Goal: Task Accomplishment & Management: Manage account settings

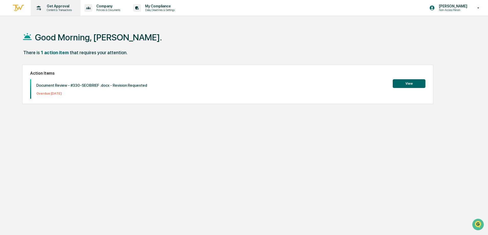
click at [55, 11] on p "Content & Transactions" at bounding box center [59, 10] width 32 height 4
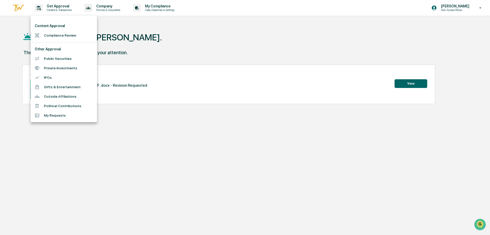
click at [45, 35] on li "Compliance Review" at bounding box center [64, 35] width 66 height 9
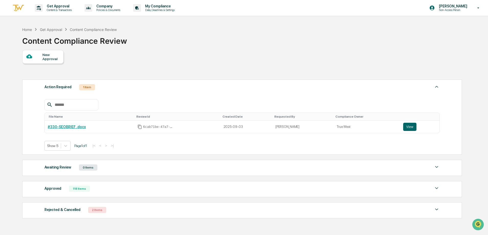
click at [209, 58] on div "New Approval Action Required 1 Item File Name Review Id Created Date Requested …" at bounding box center [241, 135] width 439 height 171
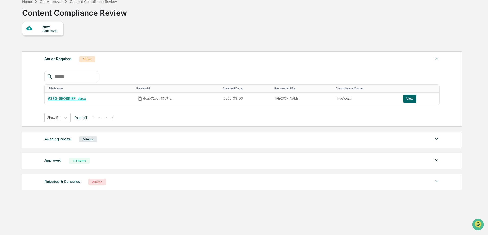
scroll to position [30, 0]
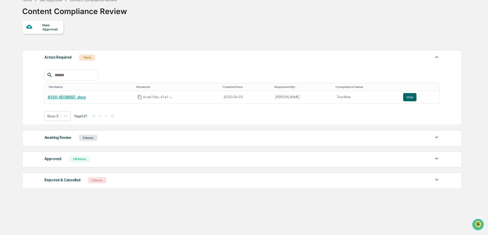
click at [97, 160] on div "Approved 118 Items" at bounding box center [241, 158] width 395 height 7
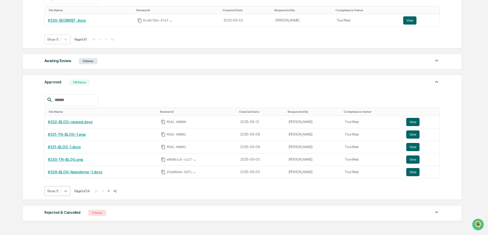
scroll to position [114, 0]
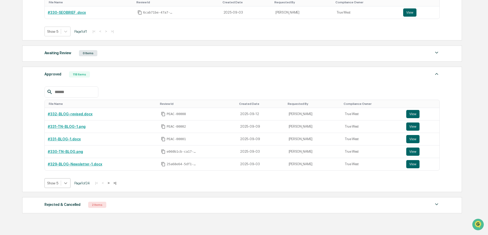
click at [62, 191] on body "Get Approval Content & Transactions Company Policies & Documents My Compliance …" at bounding box center [244, 72] width 488 height 373
click at [51, 229] on div "Show 100" at bounding box center [57, 227] width 26 height 8
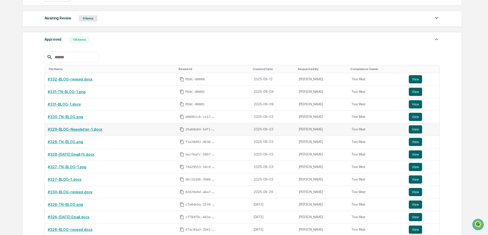
scroll to position [216, 0]
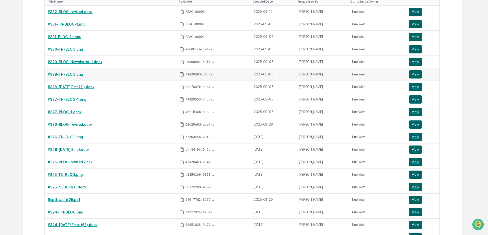
click at [141, 72] on div "#328-TN-BLOG.png" at bounding box center [111, 74] width 126 height 4
click at [69, 72] on link "#328-TN-BLOG.png" at bounding box center [65, 74] width 35 height 4
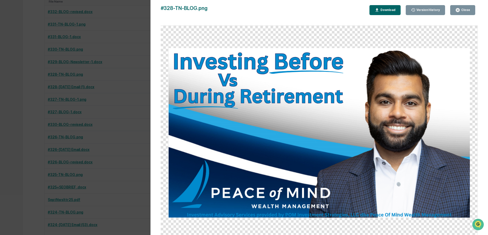
click at [464, 10] on div "Close" at bounding box center [465, 10] width 10 height 4
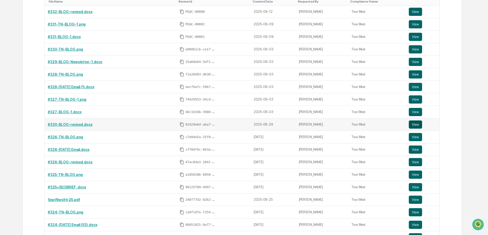
click at [416, 124] on button "View" at bounding box center [415, 124] width 13 height 8
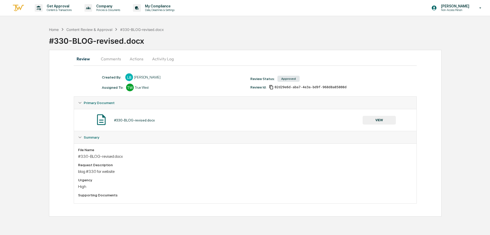
click at [161, 59] on button "Activity Log" at bounding box center [163, 59] width 30 height 12
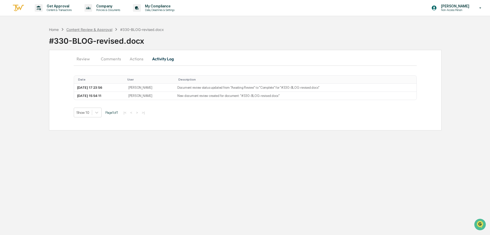
click at [78, 29] on div "Content Review & Approval" at bounding box center [89, 29] width 46 height 4
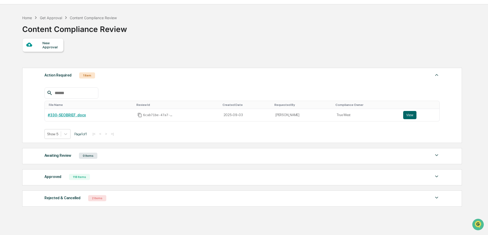
scroll to position [30, 0]
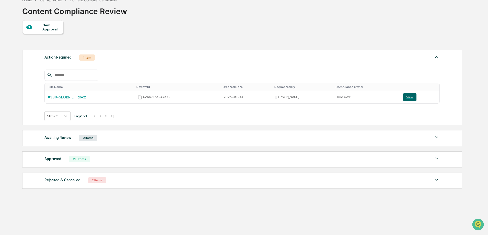
click at [79, 156] on div "118 Items" at bounding box center [79, 159] width 21 height 6
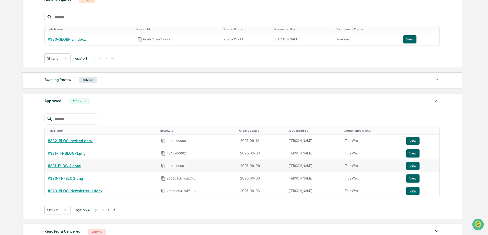
scroll to position [139, 0]
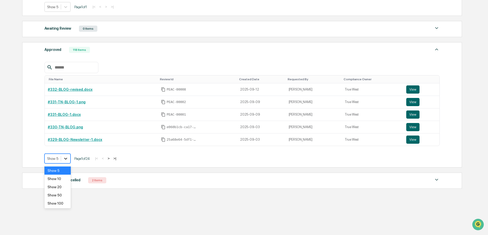
click at [62, 162] on div at bounding box center [65, 158] width 9 height 9
click at [63, 200] on div "Show 100" at bounding box center [57, 203] width 26 height 8
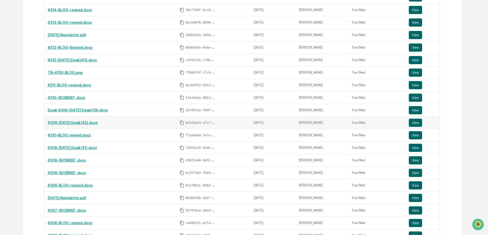
scroll to position [1007, 0]
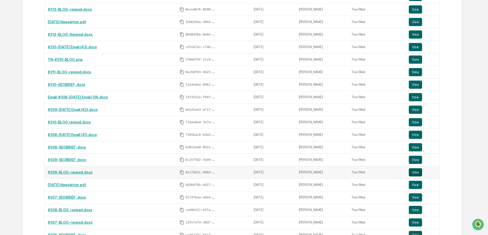
click at [414, 172] on button "View" at bounding box center [415, 172] width 13 height 8
click at [412, 121] on button "View" at bounding box center [415, 122] width 13 height 8
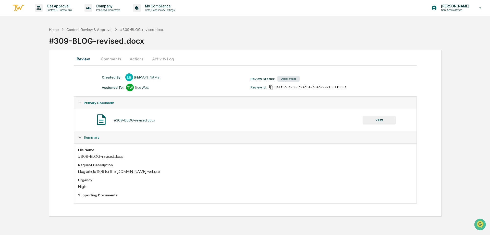
click at [137, 58] on button "Actions" at bounding box center [136, 59] width 23 height 12
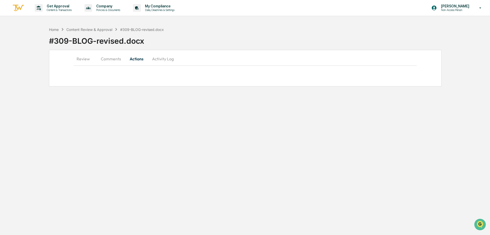
click at [169, 60] on button "Activity Log" at bounding box center [163, 59] width 30 height 12
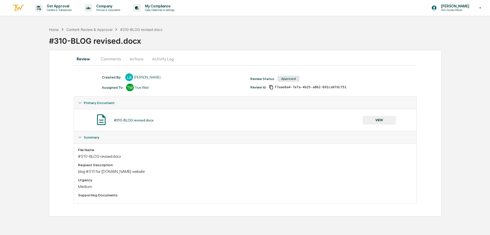
click at [161, 57] on button "Activity Log" at bounding box center [163, 59] width 30 height 12
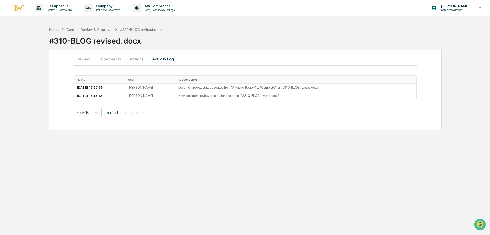
click at [134, 57] on button "Actions" at bounding box center [136, 59] width 23 height 12
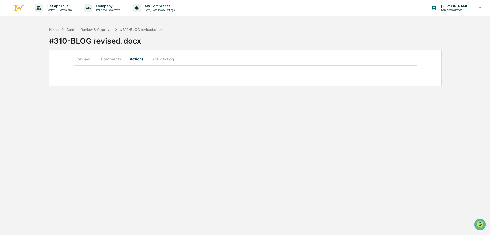
click at [106, 57] on button "Comments" at bounding box center [111, 59] width 28 height 12
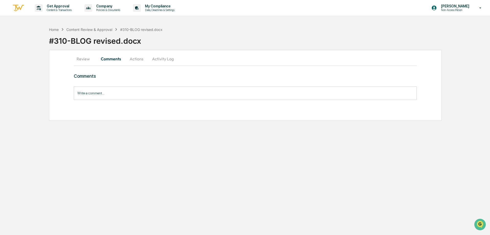
click at [82, 57] on button "Review" at bounding box center [85, 59] width 23 height 12
